Goal: Task Accomplishment & Management: Use online tool/utility

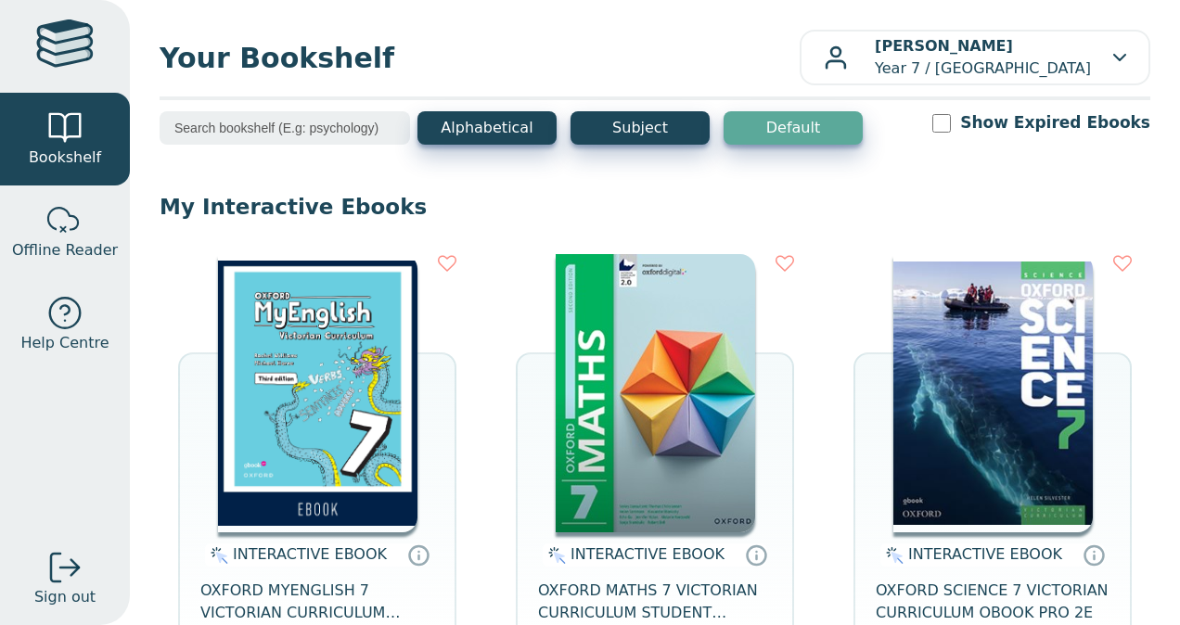
click at [81, 252] on span "Offline Reader" at bounding box center [65, 250] width 106 height 22
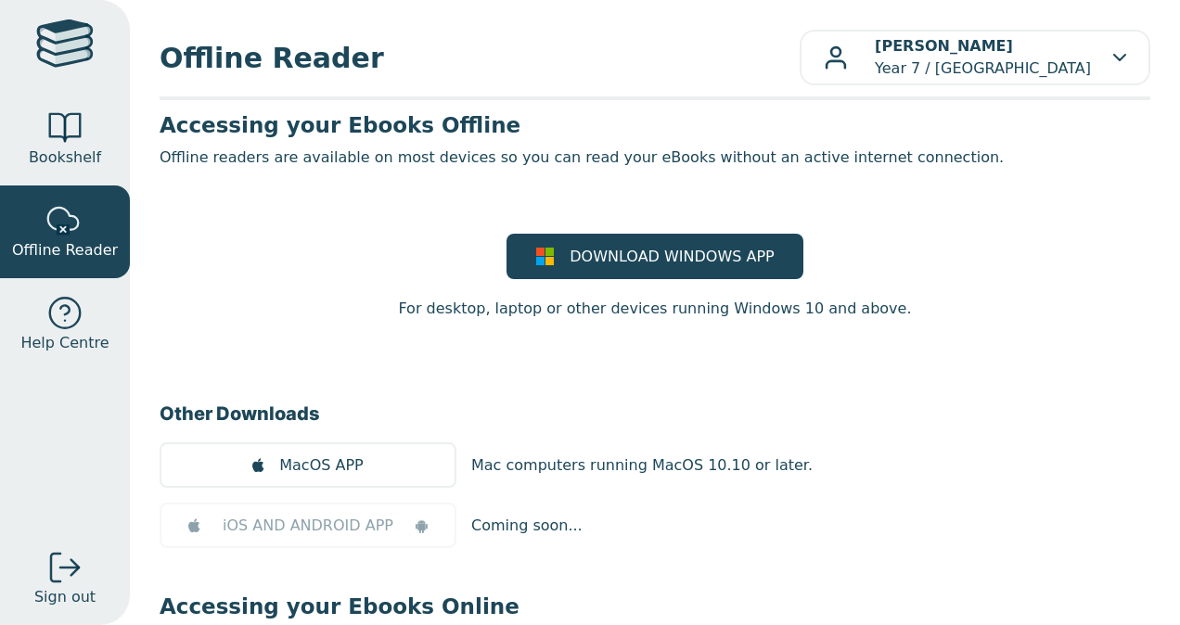
click at [51, 331] on div at bounding box center [64, 313] width 37 height 37
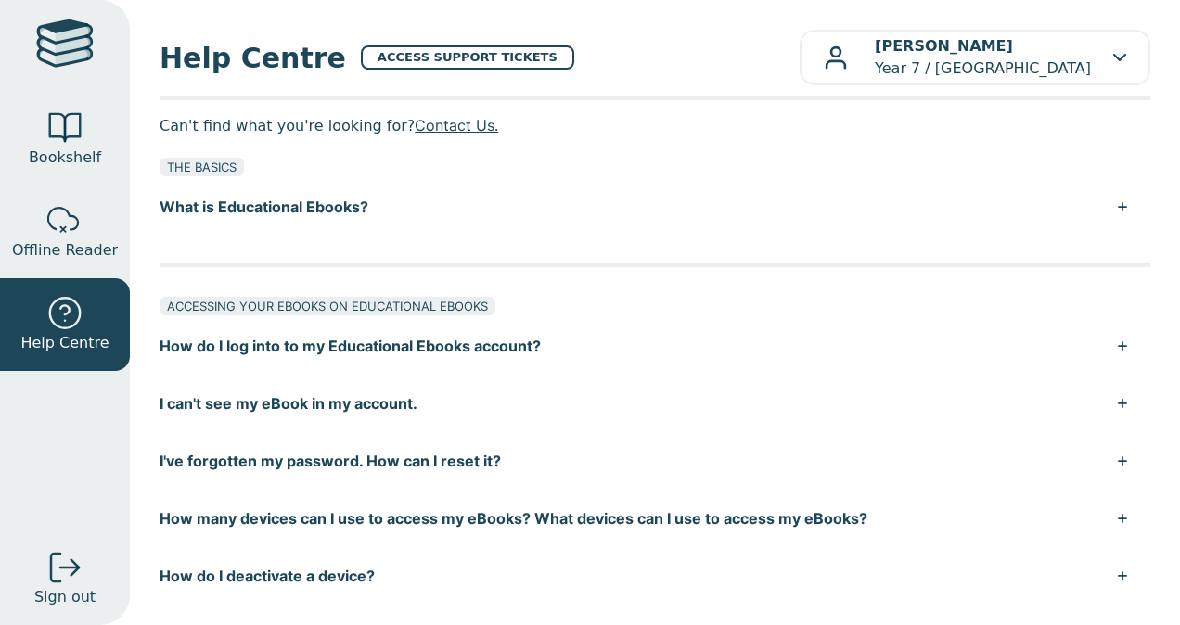
click at [56, 127] on div at bounding box center [64, 127] width 37 height 37
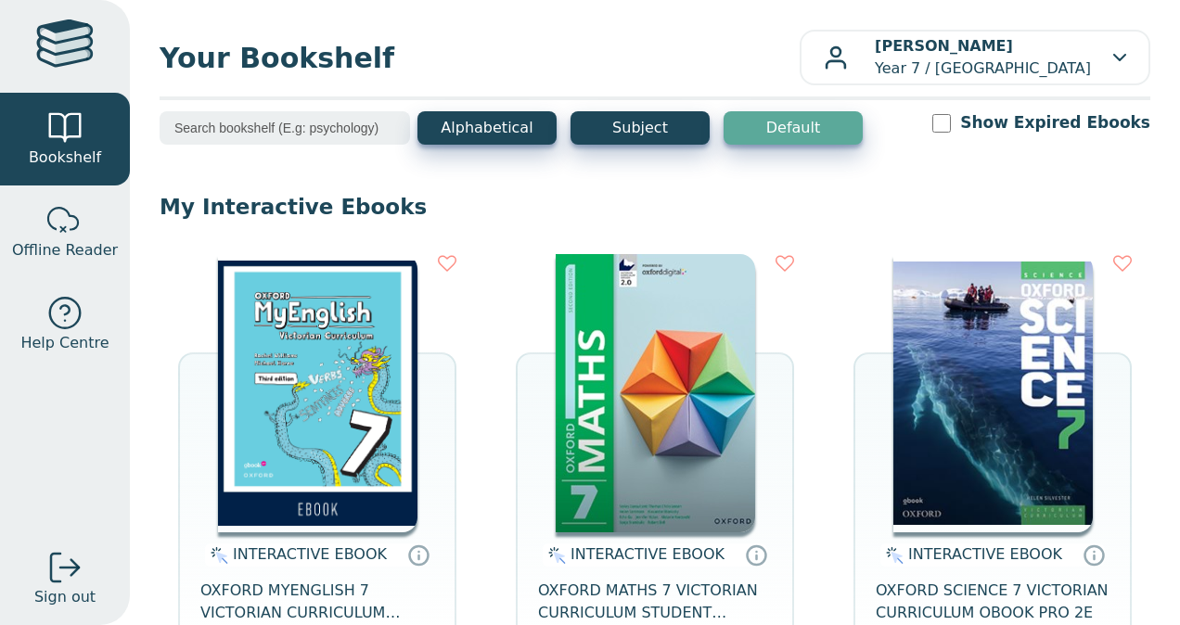
drag, startPoint x: 0, startPoint y: 0, endPoint x: 518, endPoint y: 177, distance: 547.0
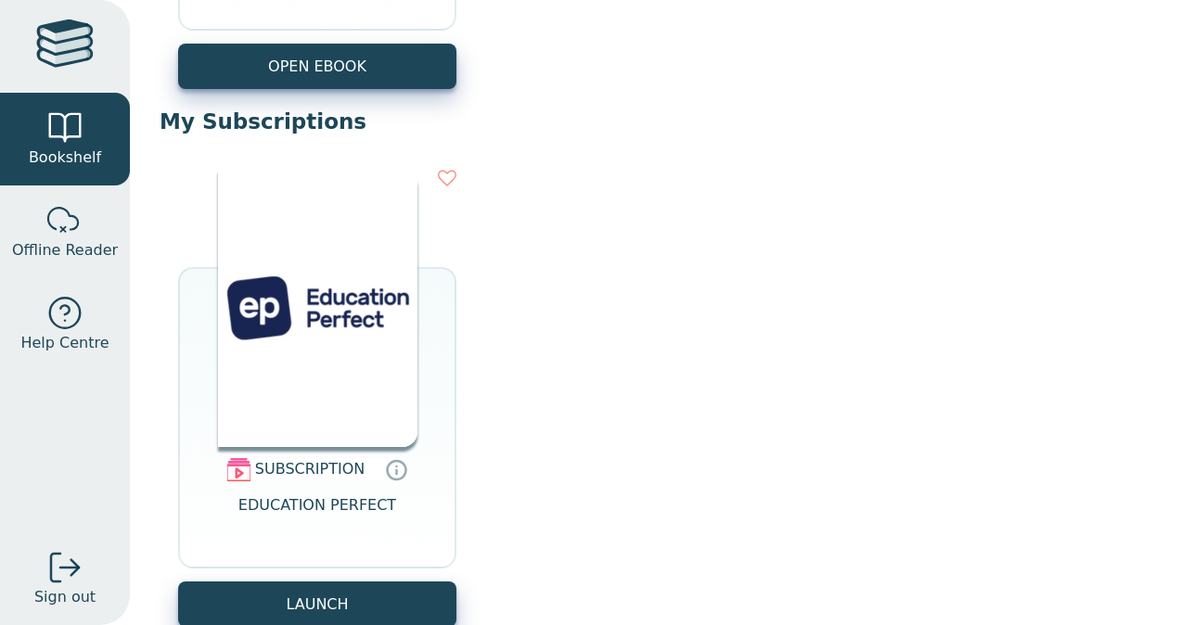
scroll to position [2250, 0]
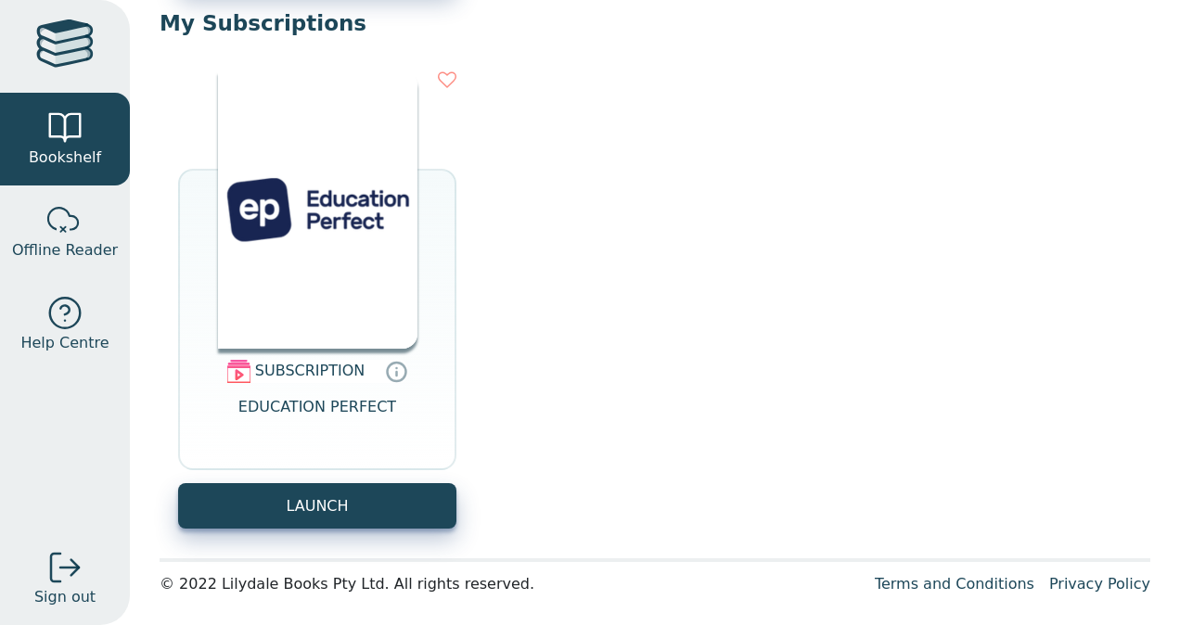
click at [384, 516] on button "LAUNCH" at bounding box center [317, 505] width 278 height 45
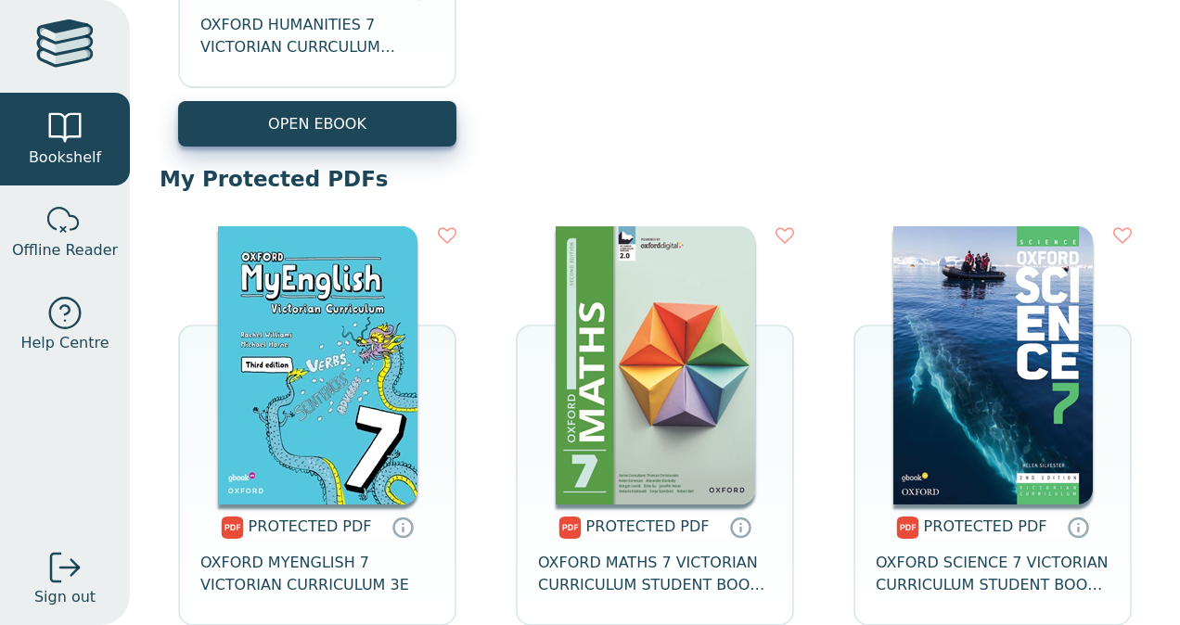
scroll to position [0, 0]
